Goal: Find contact information: Find contact information

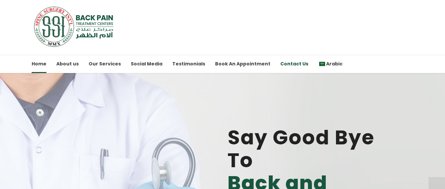
click at [281, 61] on link "Contact Us" at bounding box center [295, 64] width 28 height 18
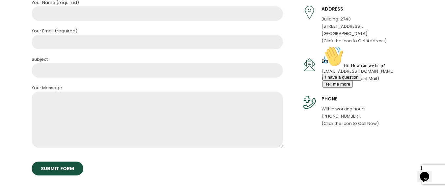
scroll to position [455, 0]
click at [323, 72] on div "Hi! How can we help? I have a question Tell me more" at bounding box center [382, 67] width 119 height 42
drag, startPoint x: 321, startPoint y: 68, endPoint x: 324, endPoint y: 72, distance: 4.4
click at [324, 72] on div "Hi! How can we help? I have a question Tell me more" at bounding box center [382, 67] width 119 height 42
drag, startPoint x: 324, startPoint y: 72, endPoint x: 317, endPoint y: 69, distance: 8.0
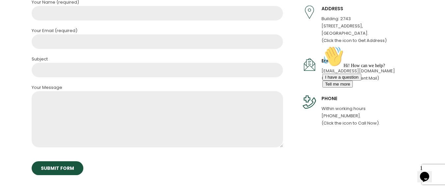
click at [320, 69] on html "Hi! How can we help? I have a question Tell me more" at bounding box center [379, 101] width 119 height 116
drag, startPoint x: -3, startPoint y: 26, endPoint x: 316, endPoint y: 68, distance: 322.5
click at [316, 68] on div at bounding box center [313, 65] width 20 height 14
drag, startPoint x: 637, startPoint y: 111, endPoint x: 320, endPoint y: 71, distance: 319.0
drag, startPoint x: 320, startPoint y: 71, endPoint x: 382, endPoint y: 69, distance: 62.0
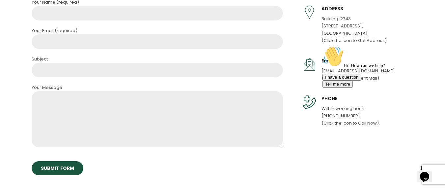
click at [382, 69] on div "Hi! How can we help? I have a question Tell me more" at bounding box center [382, 67] width 119 height 42
